Goal: Transaction & Acquisition: Purchase product/service

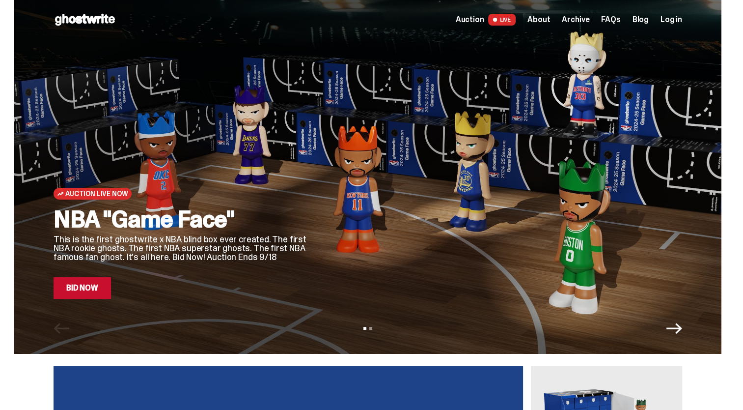
click at [91, 288] on link "Bid Now" at bounding box center [82, 288] width 57 height 22
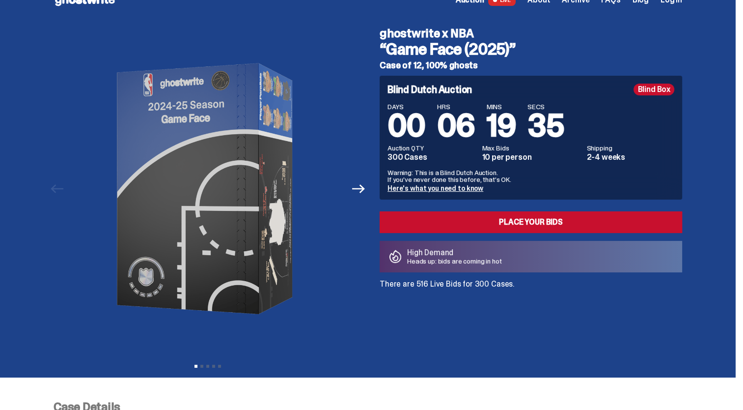
scroll to position [15, 0]
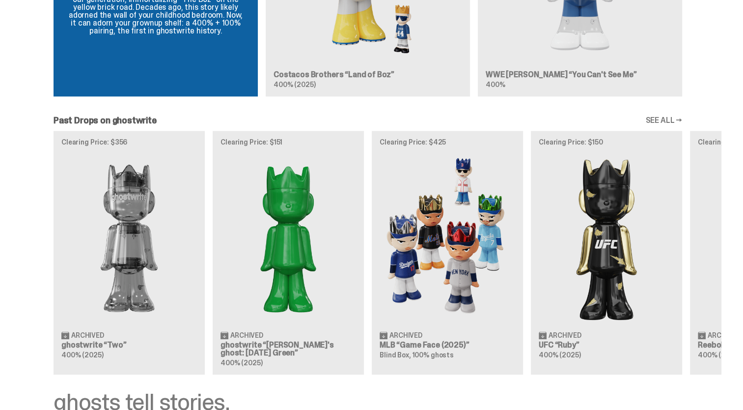
scroll to position [1075, 0]
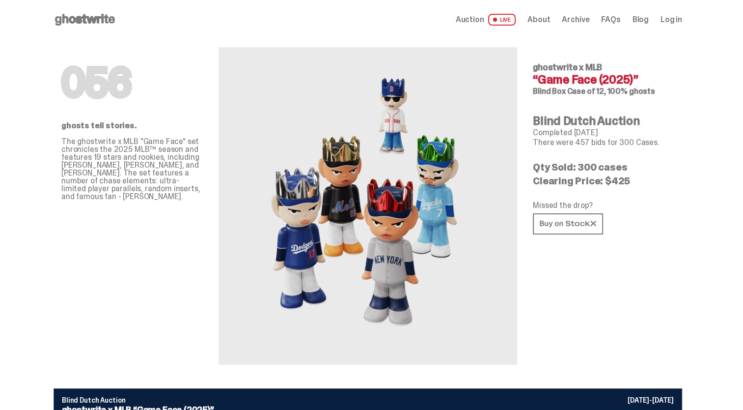
drag, startPoint x: 460, startPoint y: 229, endPoint x: 682, endPoint y: 119, distance: 247.8
click at [682, 119] on div "056 ghosts tell stories. The ghostwrite x MLB "Game Face" set chronicles the 20…" at bounding box center [368, 213] width 629 height 349
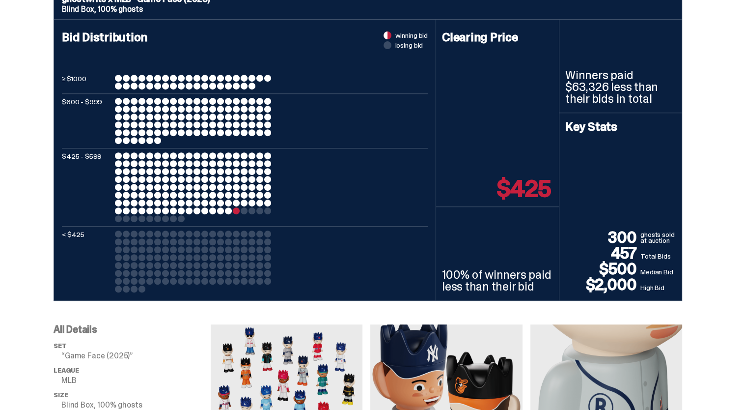
scroll to position [426, 0]
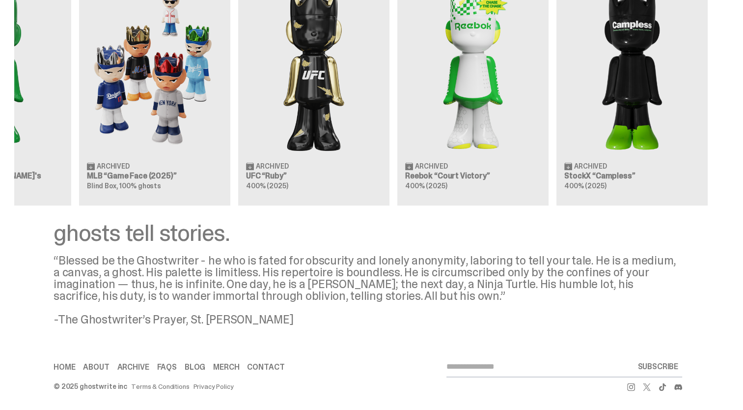
scroll to position [0, 318]
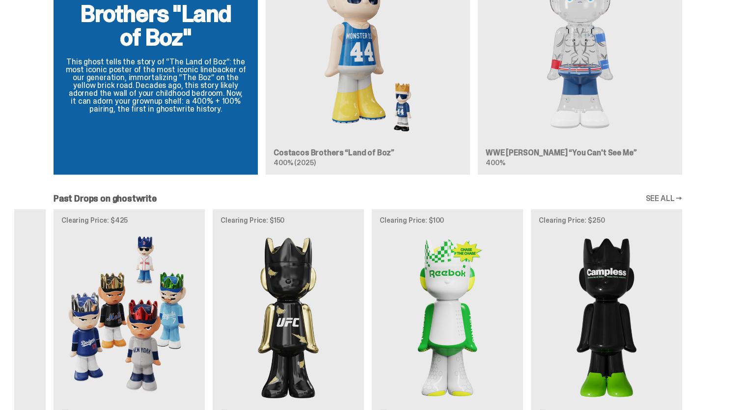
scroll to position [995, 0]
click at [680, 195] on link "SEE ALL →" at bounding box center [664, 199] width 37 height 8
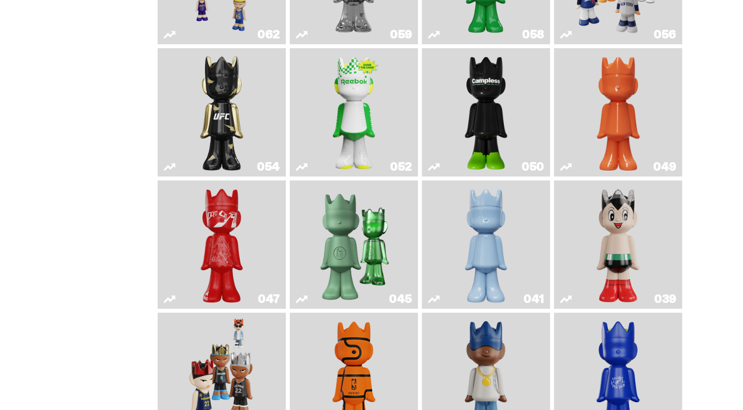
scroll to position [311, 0]
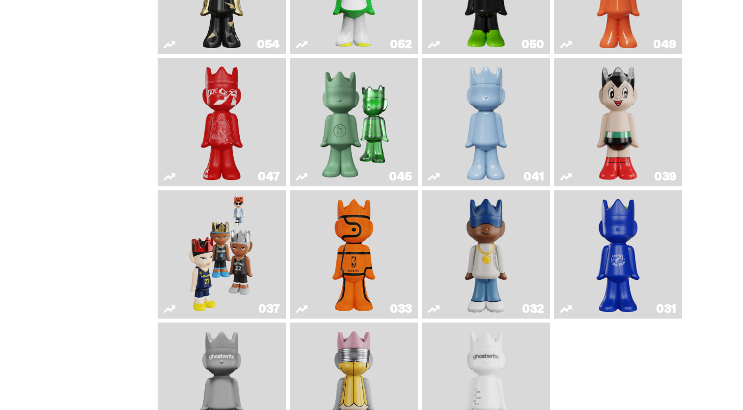
click at [217, 265] on img "Game Face (2024)" at bounding box center [222, 254] width 68 height 120
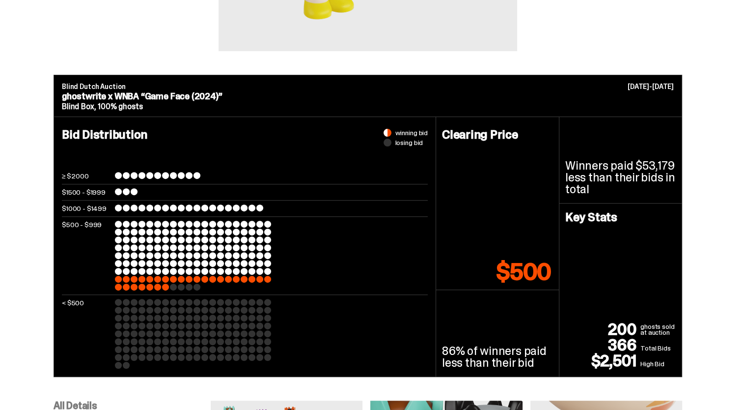
scroll to position [313, 0]
